Goal: Feedback & Contribution: Submit feedback/report problem

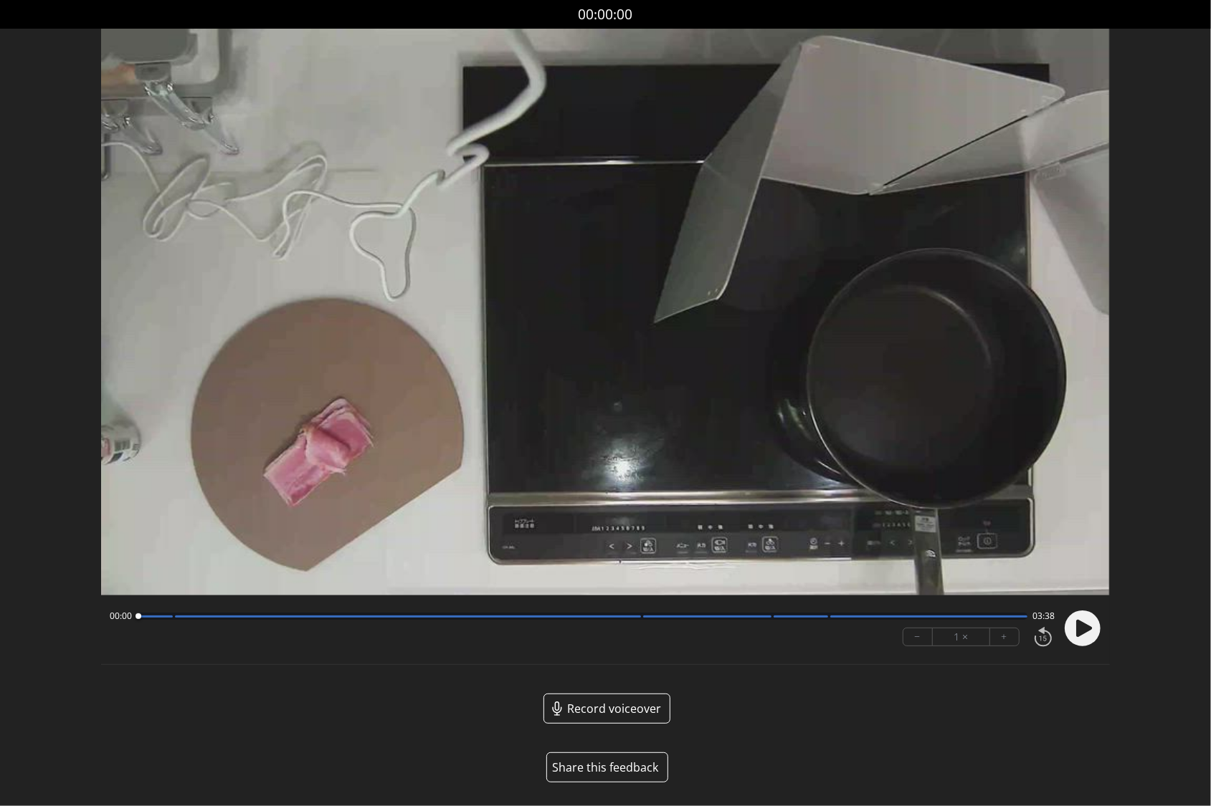
click at [616, 773] on button "Share this feedback" at bounding box center [607, 768] width 122 height 30
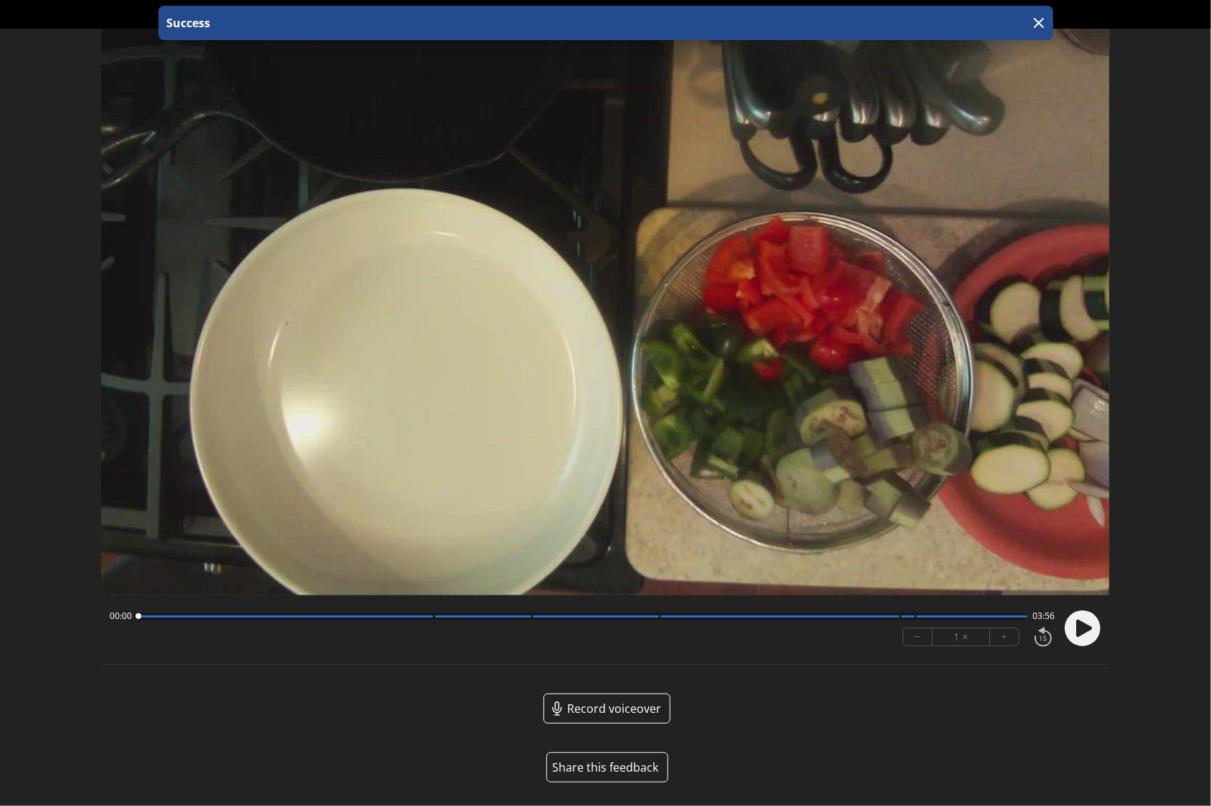
click at [616, 764] on button "Share this feedback" at bounding box center [607, 768] width 122 height 30
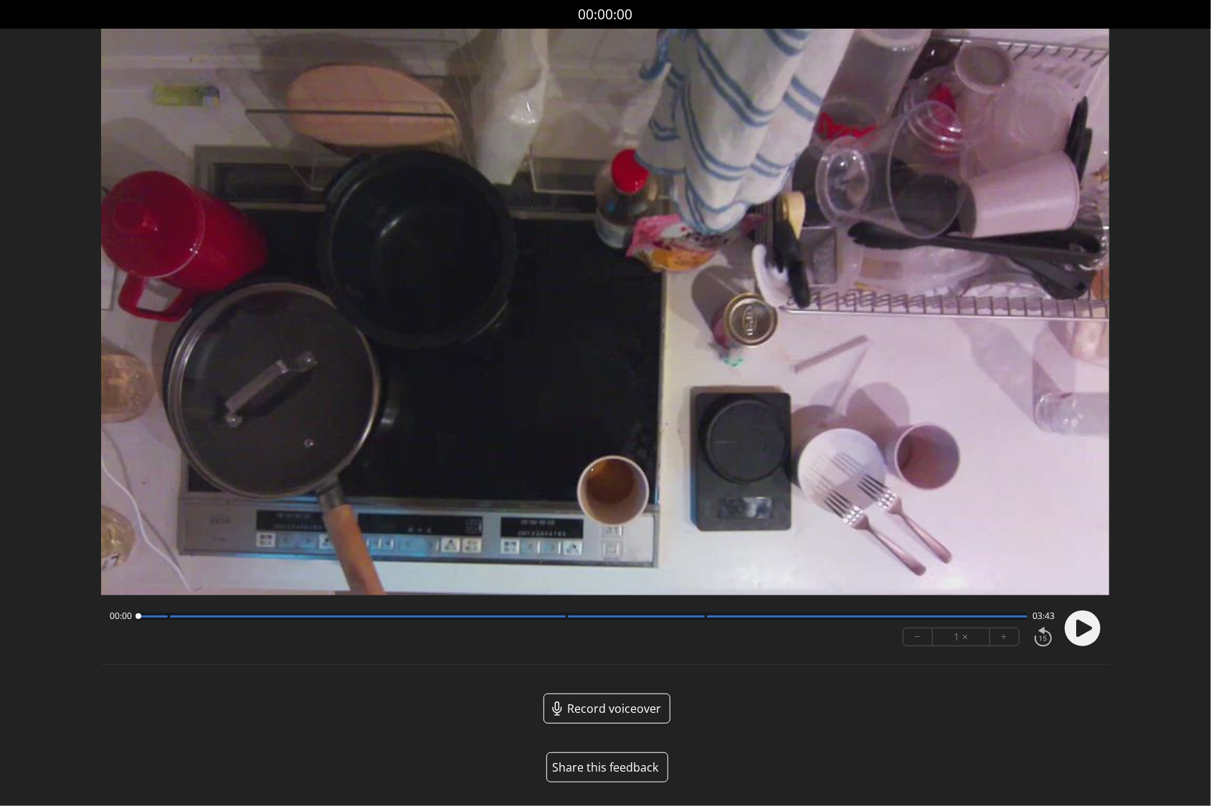
click at [612, 767] on button "Share this feedback" at bounding box center [607, 768] width 122 height 30
